Goal: Find contact information: Find contact information

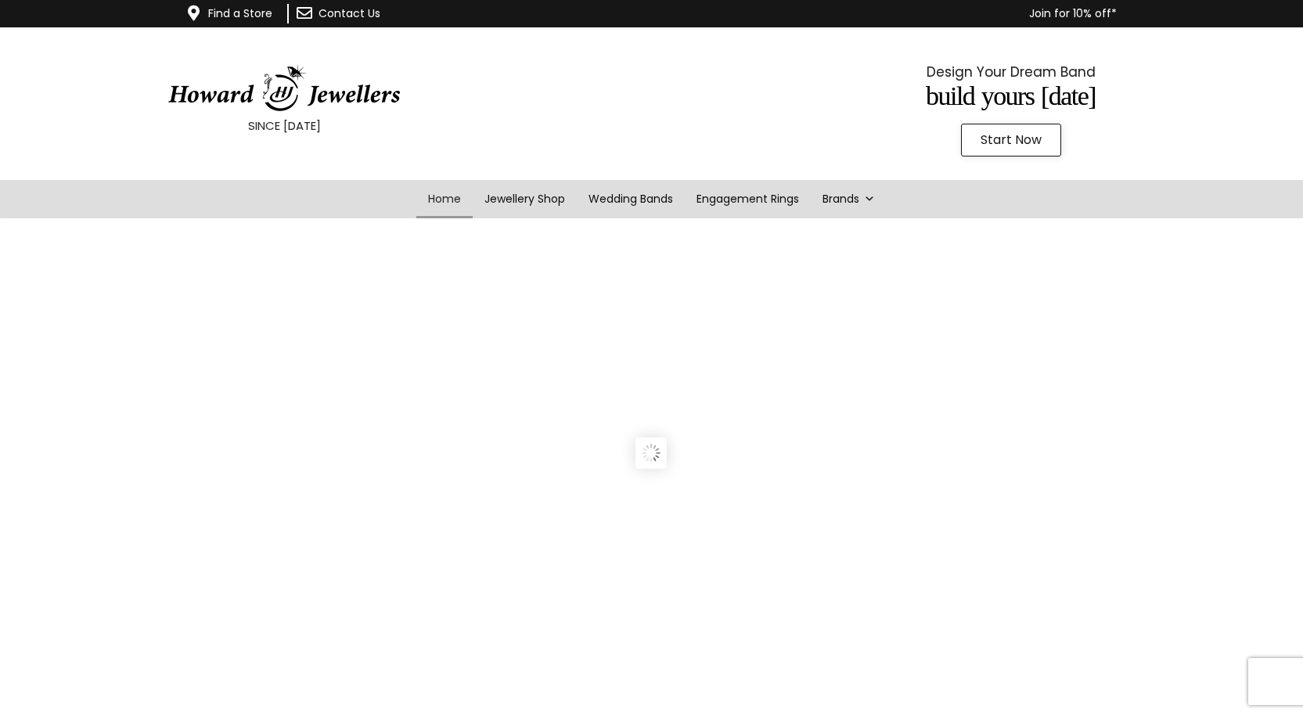
click at [329, 13] on link "Contact Us" at bounding box center [349, 13] width 62 height 16
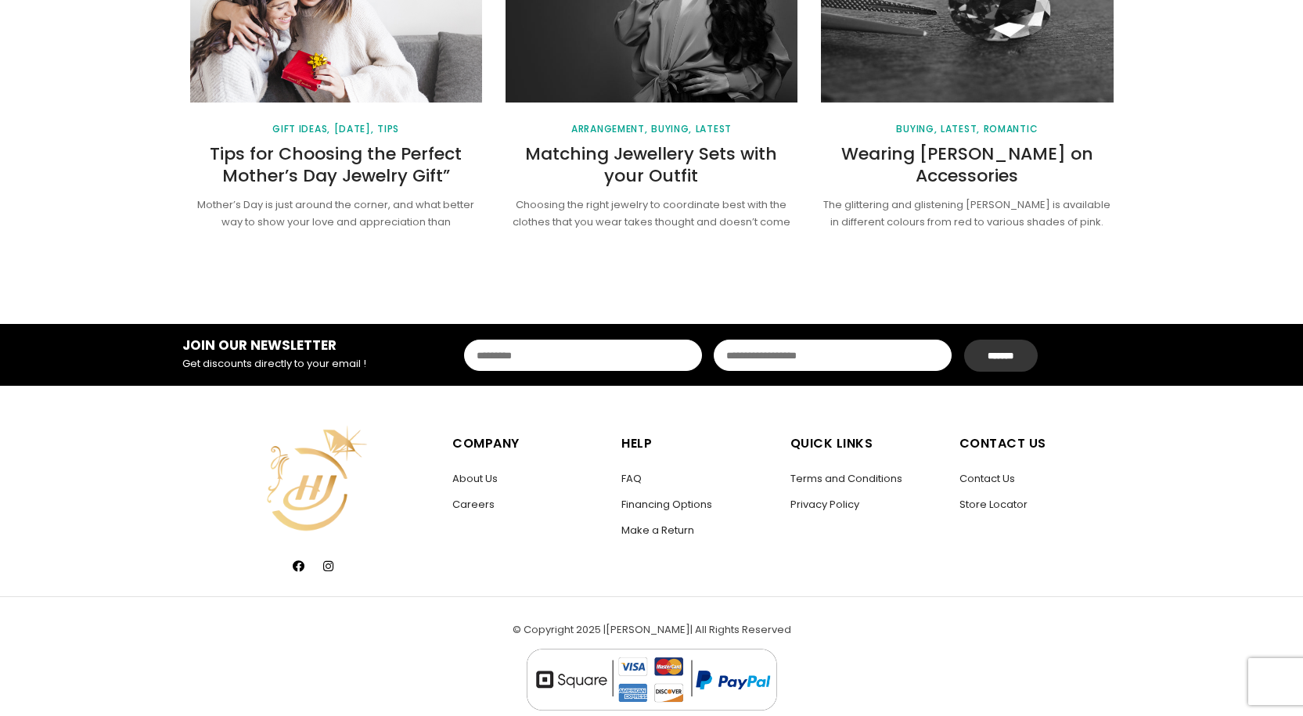
scroll to position [2118, 0]
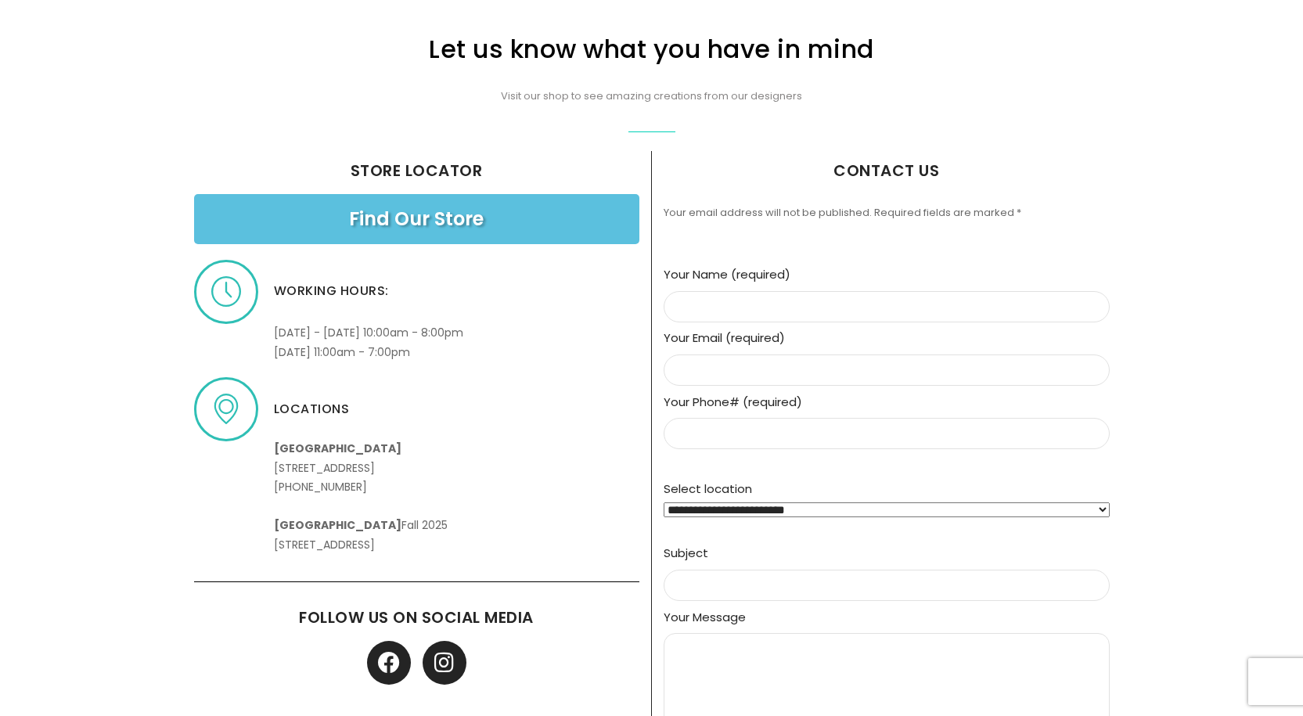
drag, startPoint x: 390, startPoint y: 486, endPoint x: 322, endPoint y: 490, distance: 67.4
click at [322, 490] on p "Upper Canada Mall 17600 Yonge St, Newmarket, ON L3Y 4Z1 +1 (905) 836-2726 Hillc…" at bounding box center [361, 487] width 174 height 135
copy p "836-2726"
